Goal: Download file/media

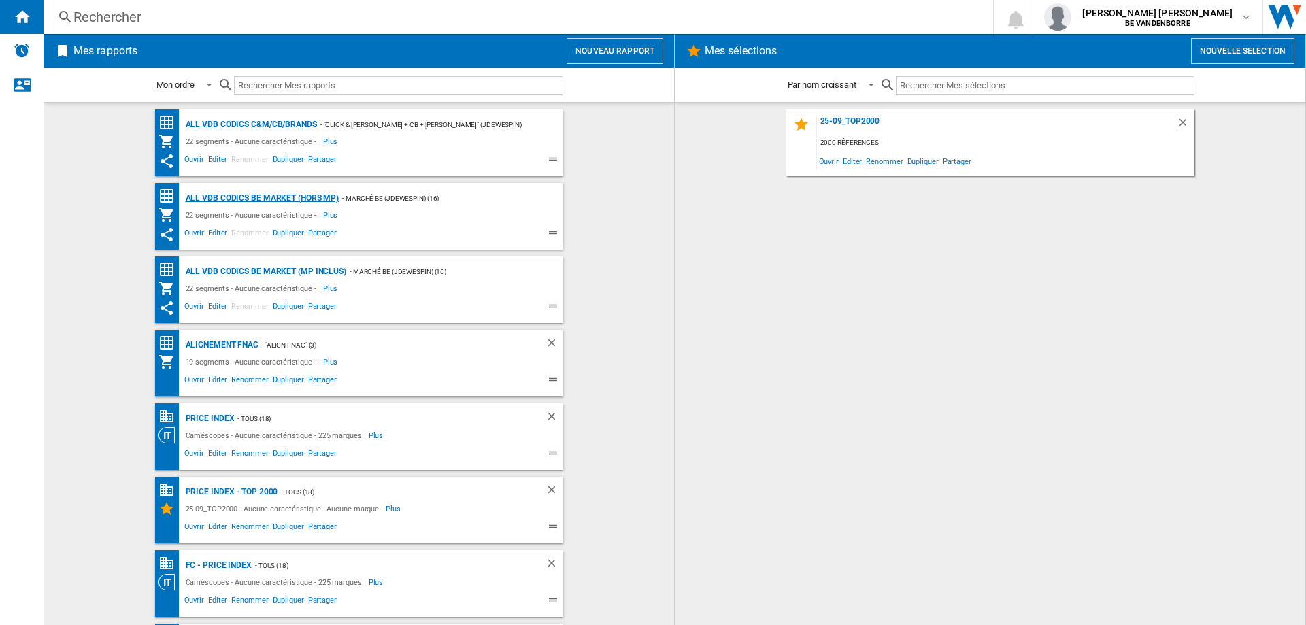
click at [299, 199] on div "ALL VDB CODICS BE MARKET (hors MP)" at bounding box center [260, 198] width 157 height 17
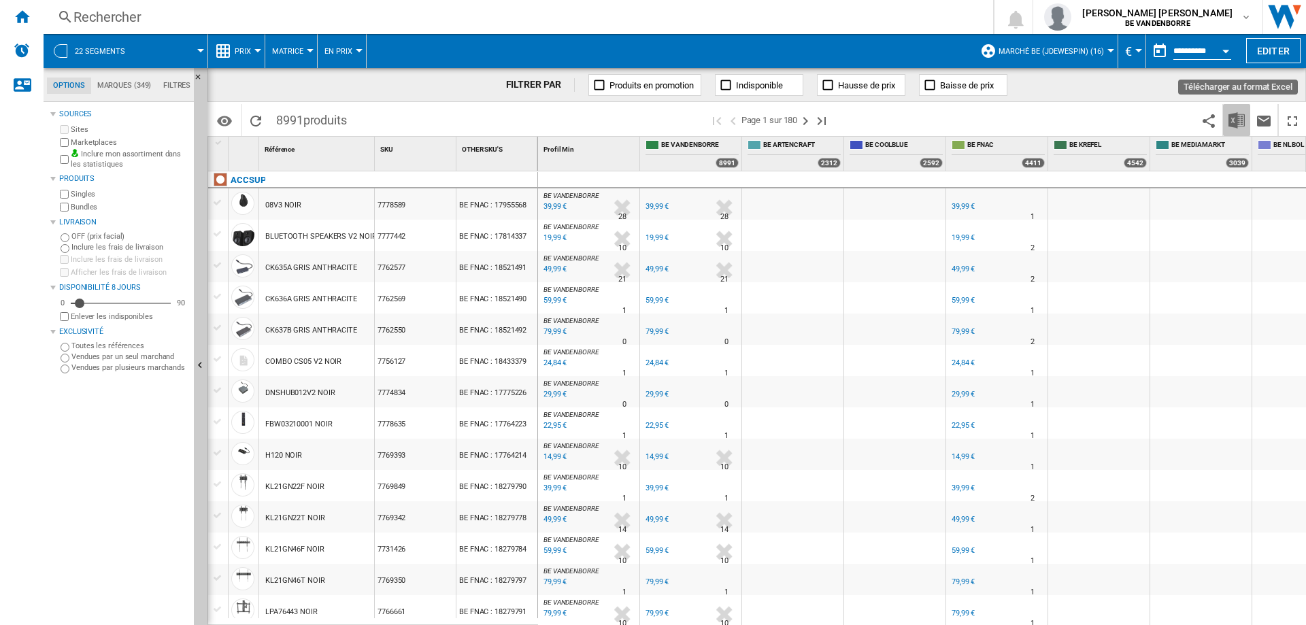
click at [1238, 116] on img "Télécharger au format Excel" at bounding box center [1236, 120] width 16 height 16
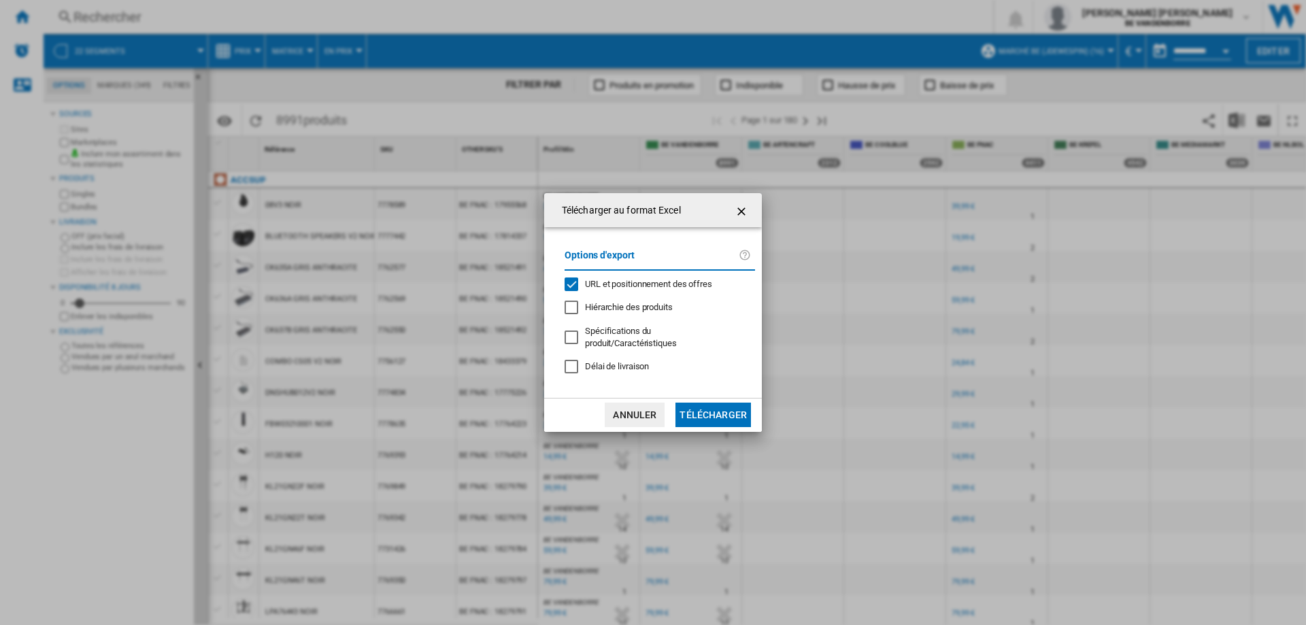
click at [626, 289] on span "URL et positionnement des offres" at bounding box center [648, 284] width 127 height 10
click at [730, 407] on button "Télécharger" at bounding box center [712, 415] width 75 height 24
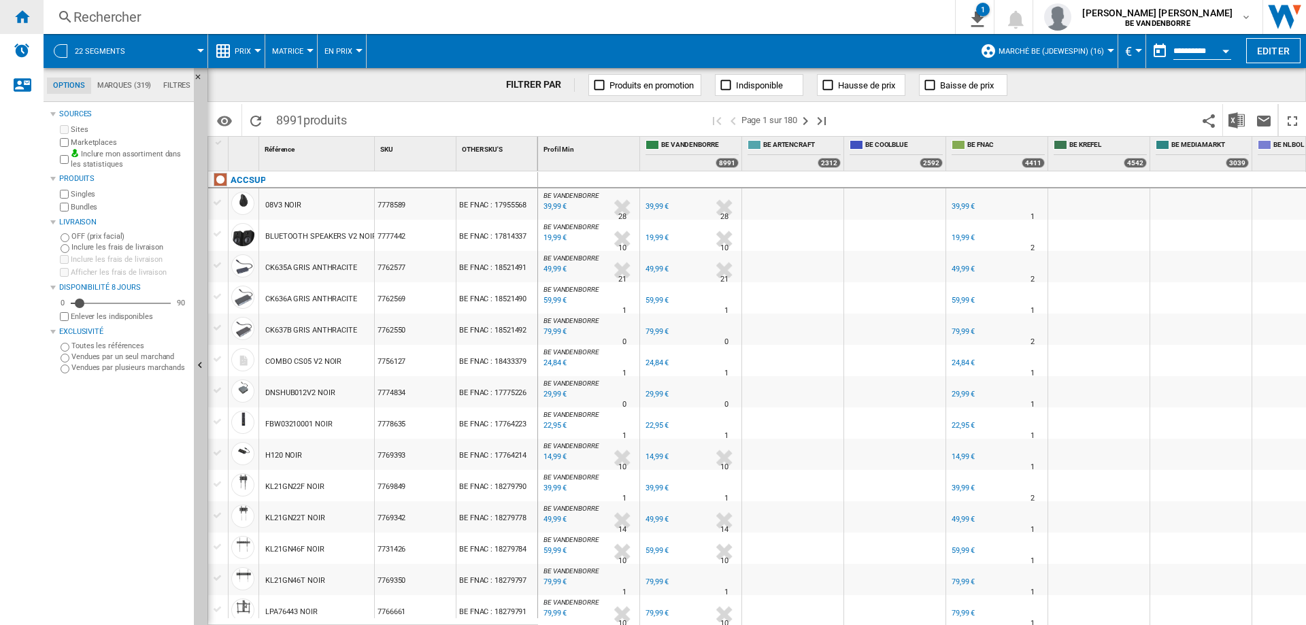
click at [16, 17] on ng-md-icon "Accueil" at bounding box center [22, 16] width 16 height 16
